Goal: Task Accomplishment & Management: Manage account settings

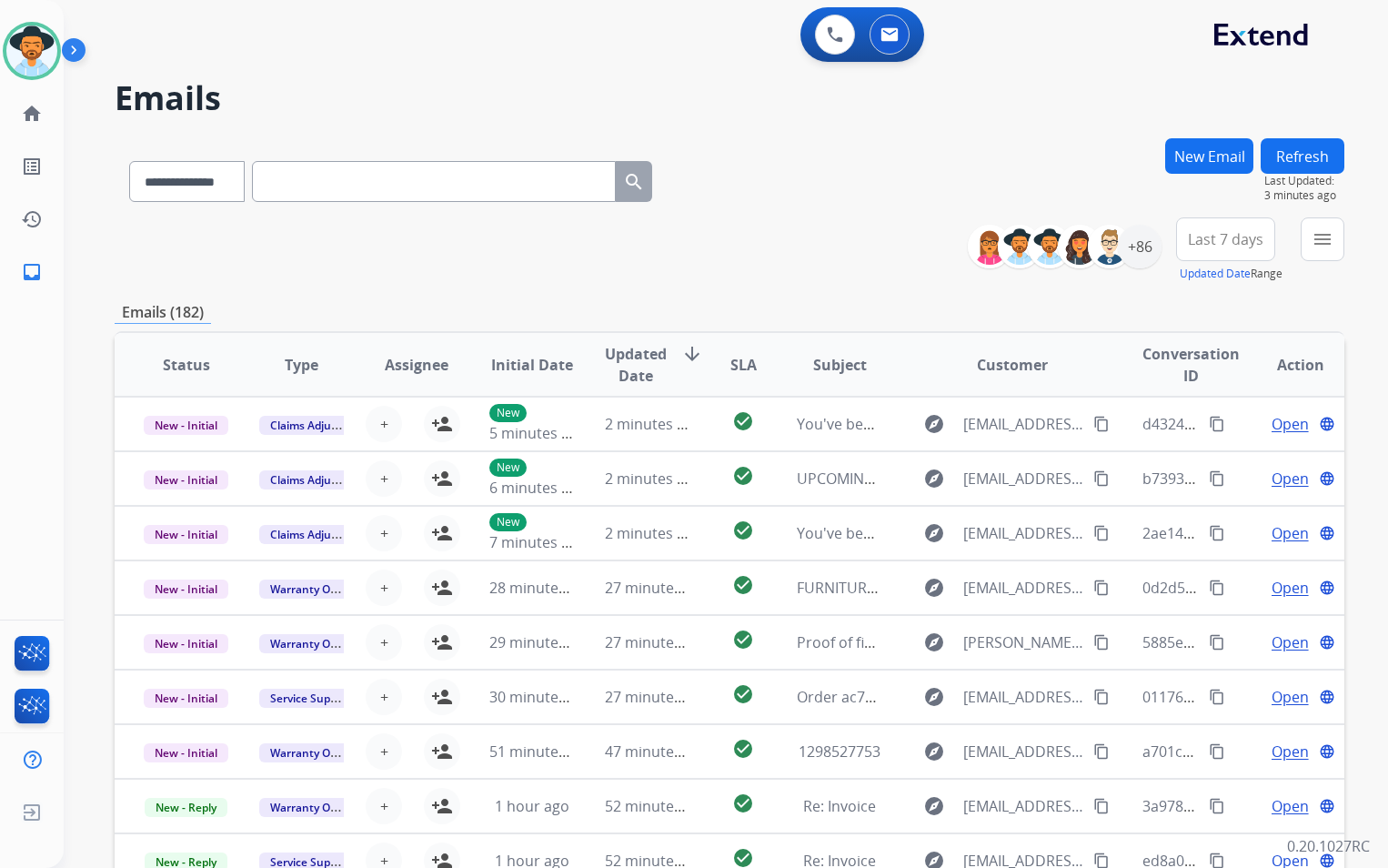
select select "**********"
click at [1301, 160] on button "Refresh" at bounding box center [1303, 156] width 84 height 35
click at [31, 58] on img at bounding box center [32, 51] width 51 height 51
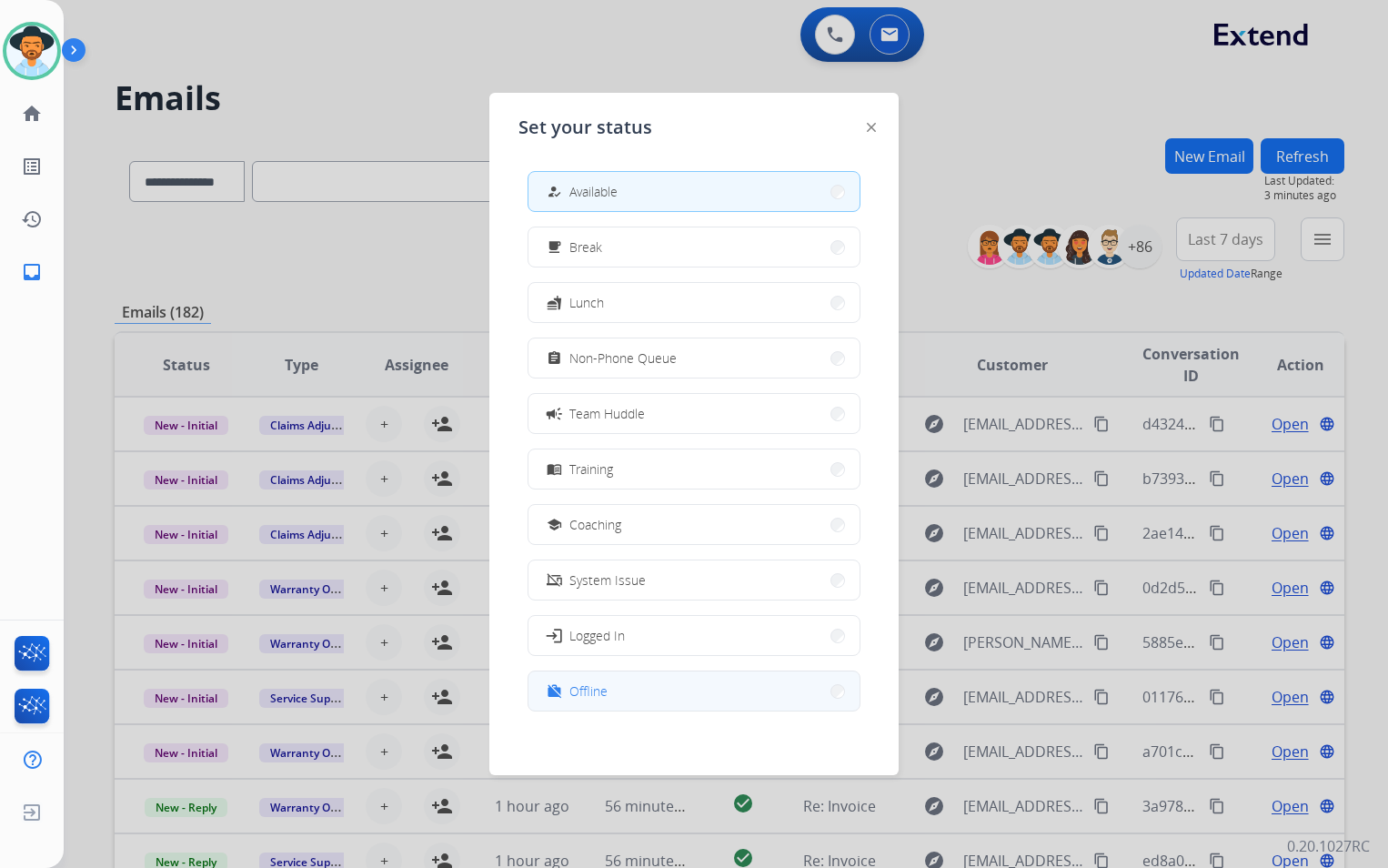
click at [621, 687] on button "work_off Offline" at bounding box center [694, 690] width 331 height 39
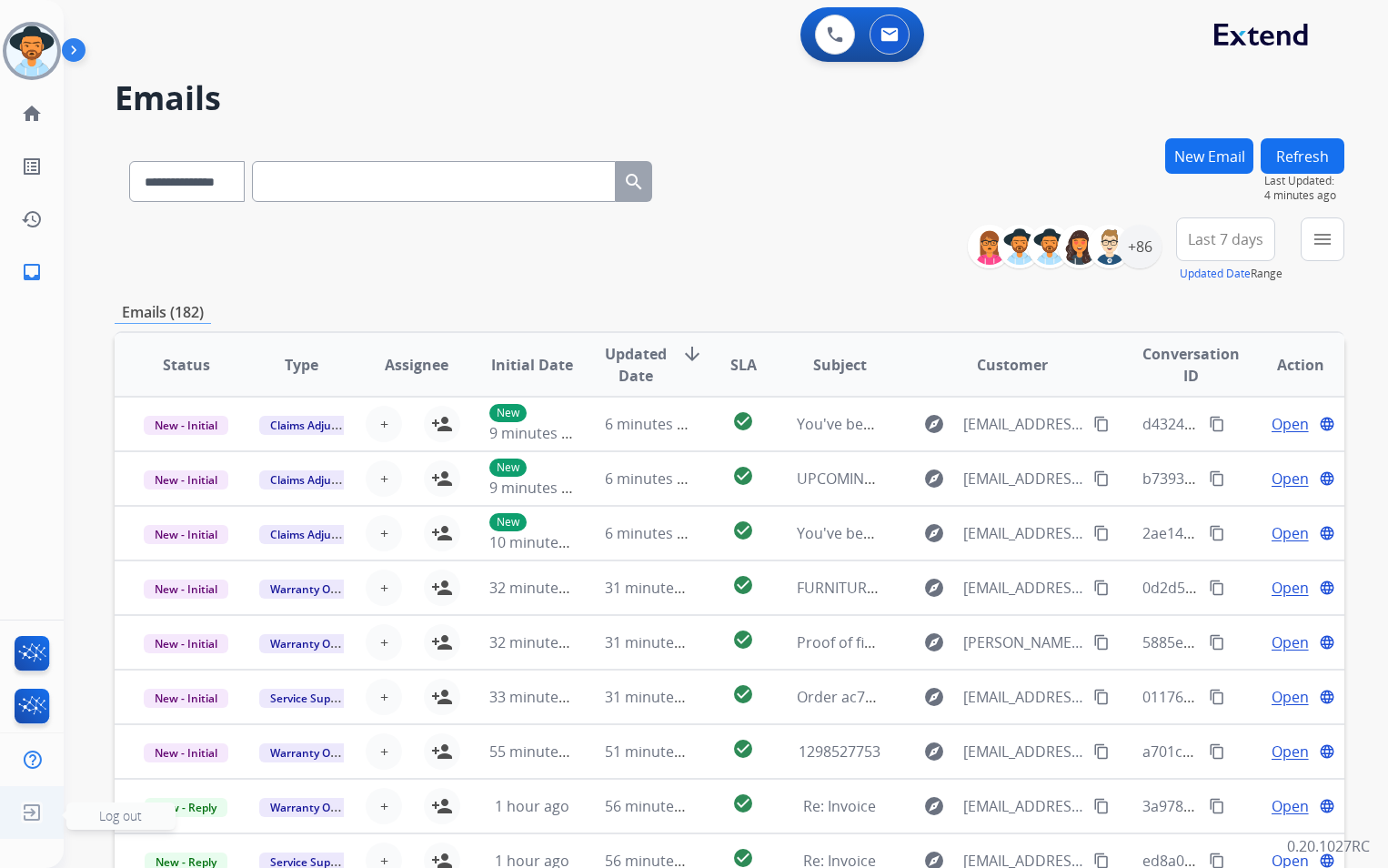
drag, startPoint x: 32, startPoint y: 810, endPoint x: 48, endPoint y: 812, distance: 16.1
click at [32, 810] on img at bounding box center [32, 812] width 32 height 34
click at [136, 818] on span "Log out" at bounding box center [120, 815] width 43 height 17
click at [25, 817] on img at bounding box center [32, 812] width 32 height 34
